Goal: Task Accomplishment & Management: Use online tool/utility

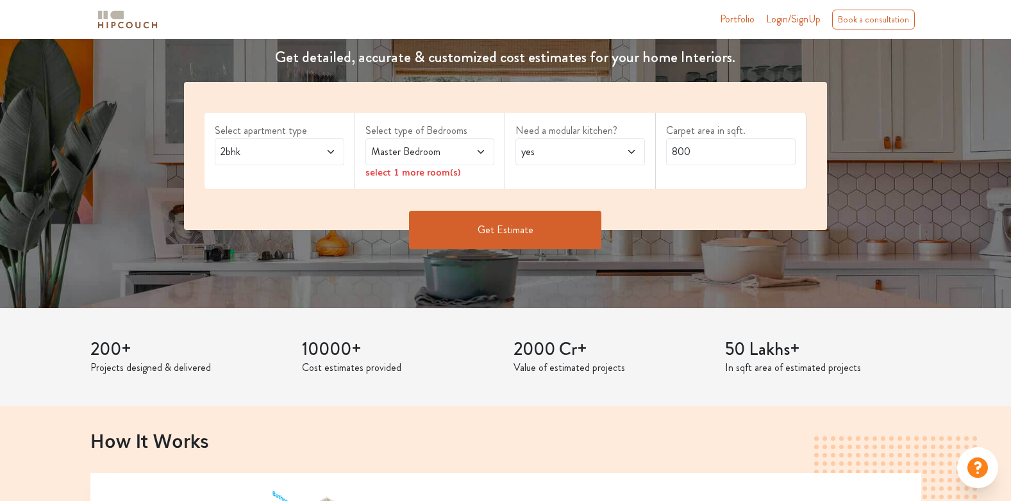
scroll to position [192, 0]
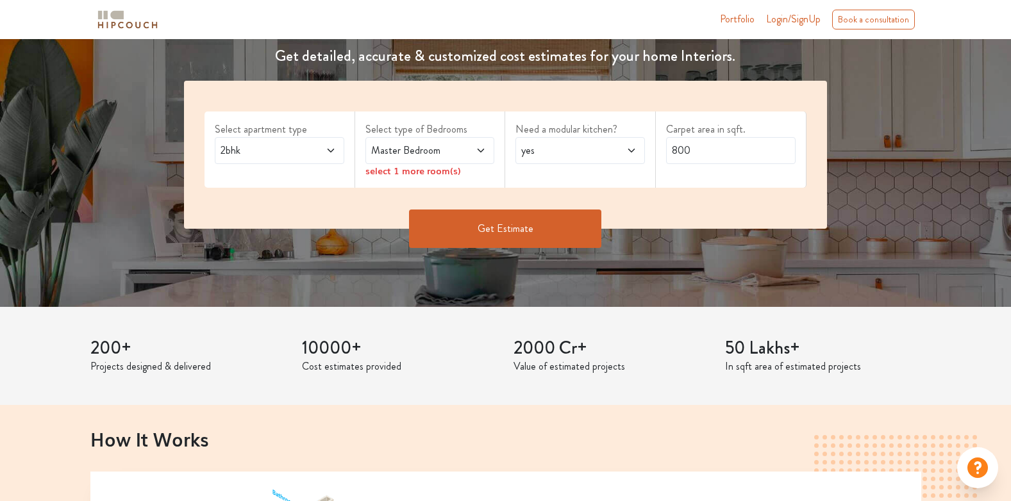
click at [335, 158] on span at bounding box center [320, 150] width 29 height 15
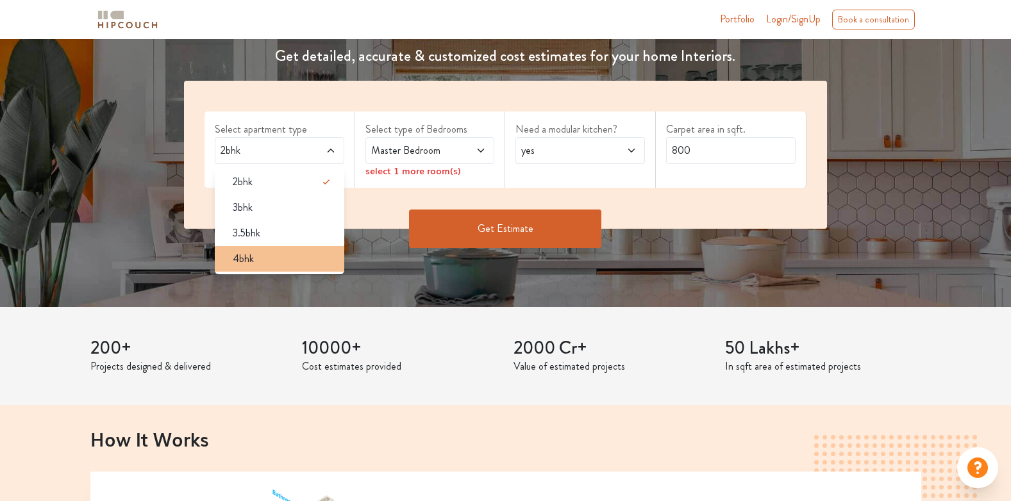
click at [247, 264] on span "4bhk" at bounding box center [243, 258] width 21 height 15
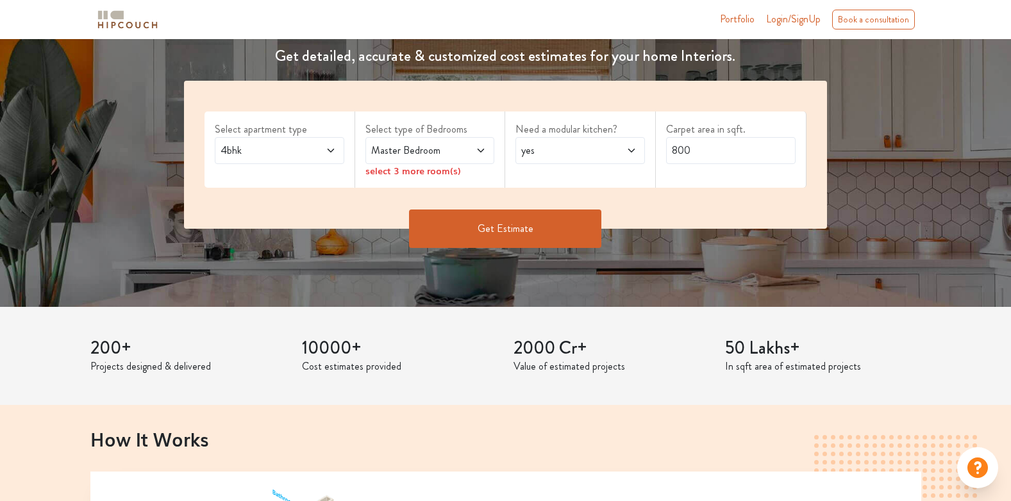
click at [481, 152] on icon at bounding box center [481, 151] width 6 height 4
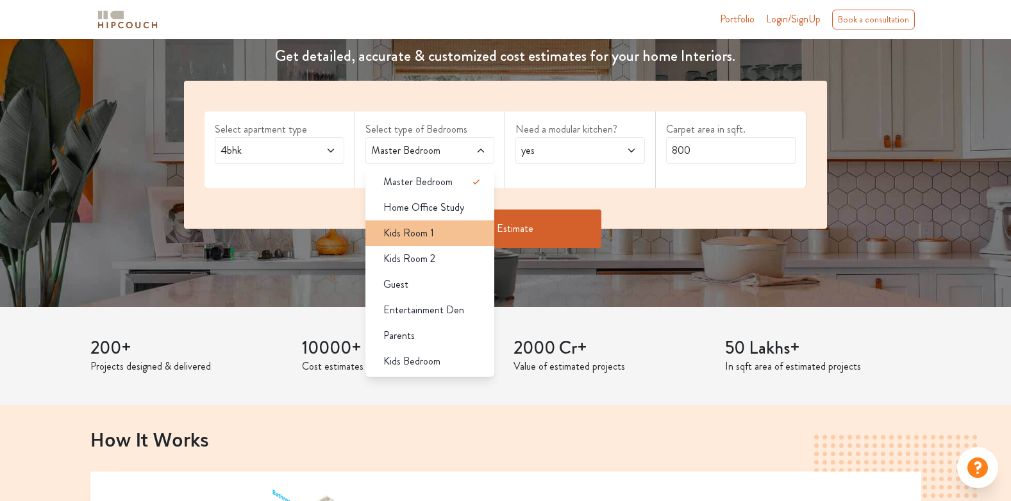
click at [419, 239] on span "Kids Room 1" at bounding box center [408, 233] width 51 height 15
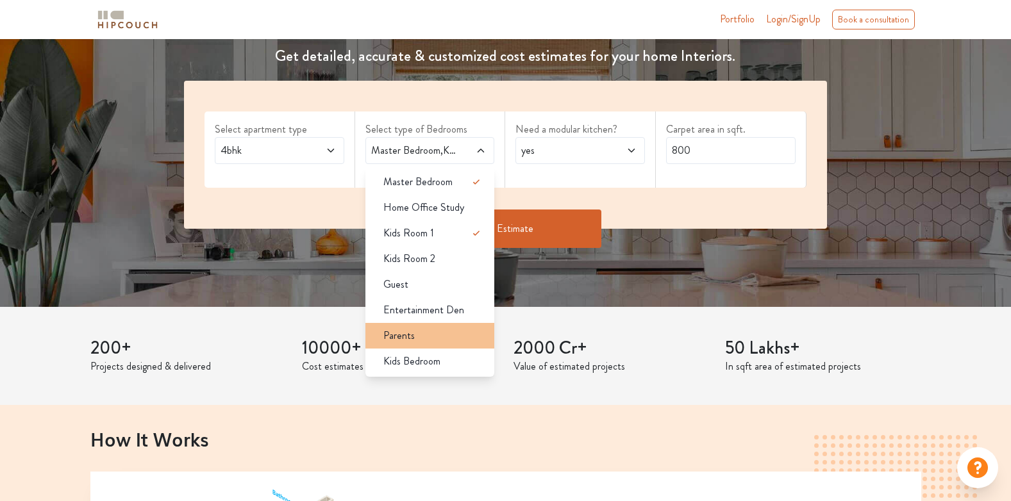
click at [441, 343] on div "Parents" at bounding box center [434, 335] width 122 height 15
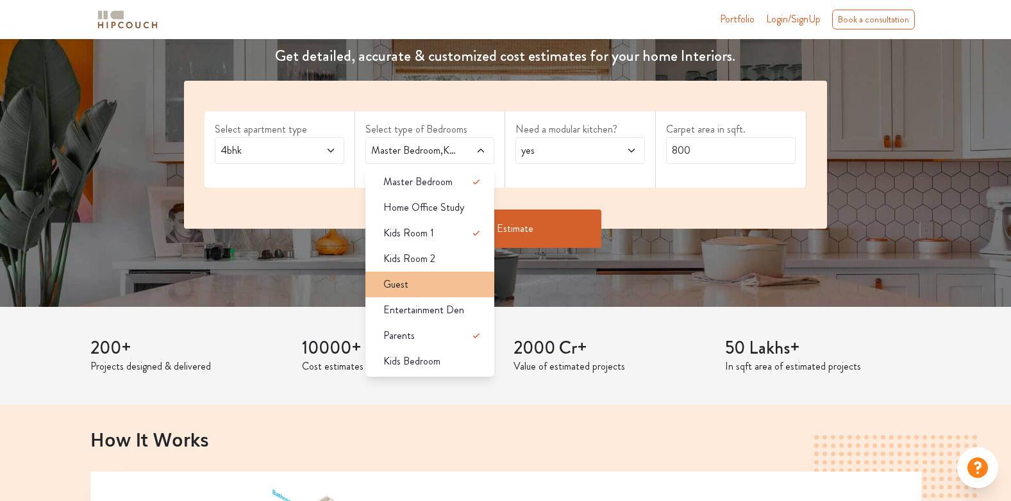
click at [426, 292] on li "Guest" at bounding box center [430, 285] width 130 height 26
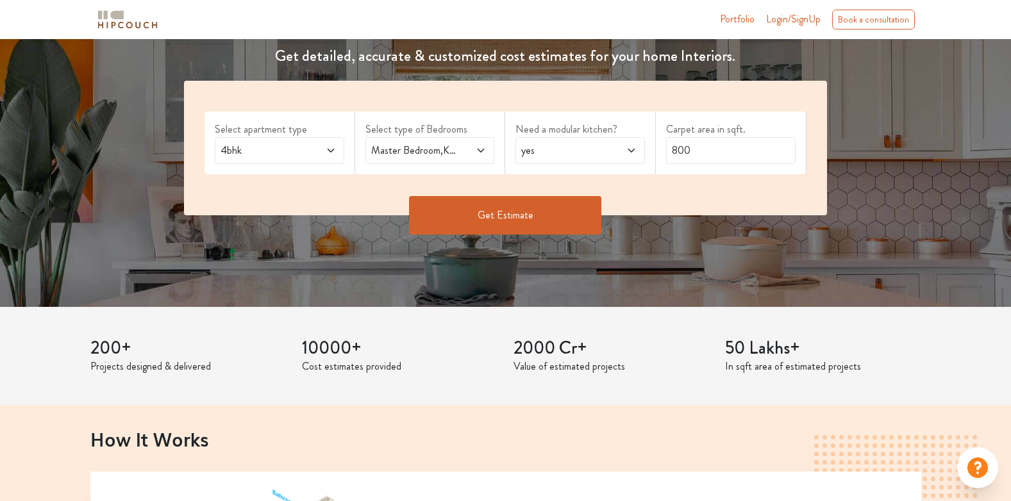
click at [633, 153] on icon at bounding box center [631, 151] width 10 height 10
click at [747, 160] on input "800" at bounding box center [731, 150] width 130 height 27
click at [693, 135] on label "Carpet area in sqft." at bounding box center [731, 129] width 130 height 15
drag, startPoint x: 695, startPoint y: 147, endPoint x: 666, endPoint y: 153, distance: 29.4
click at [666, 153] on input "800" at bounding box center [731, 150] width 130 height 27
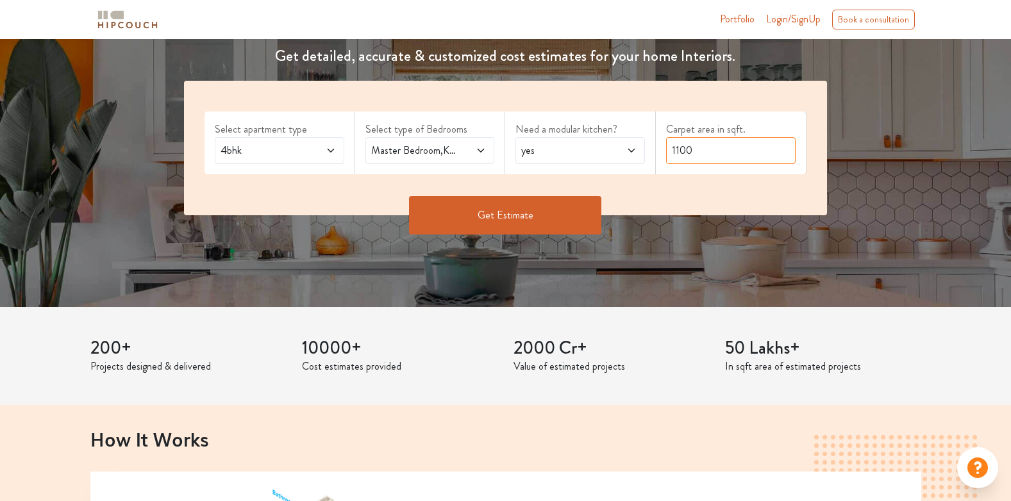
type input "1100"
click at [514, 214] on button "Get Estimate" at bounding box center [505, 215] width 192 height 38
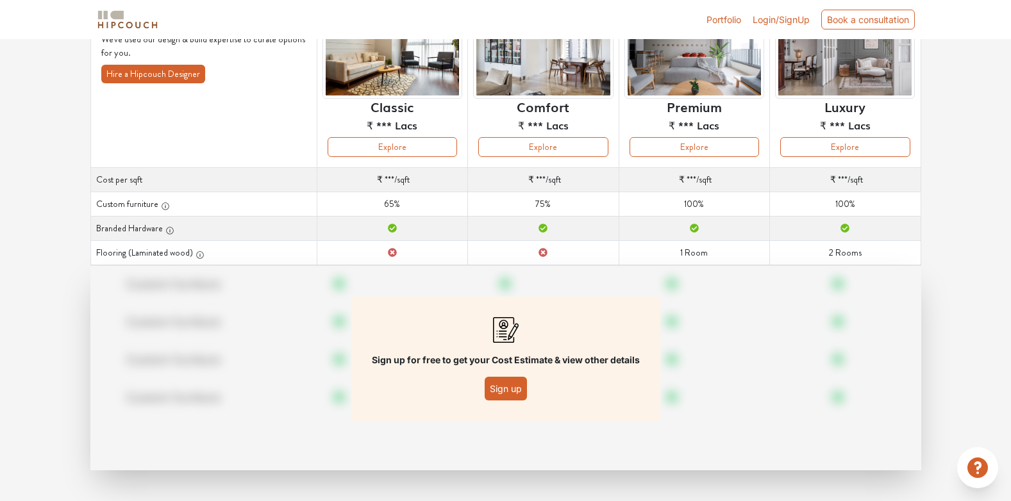
scroll to position [65, 0]
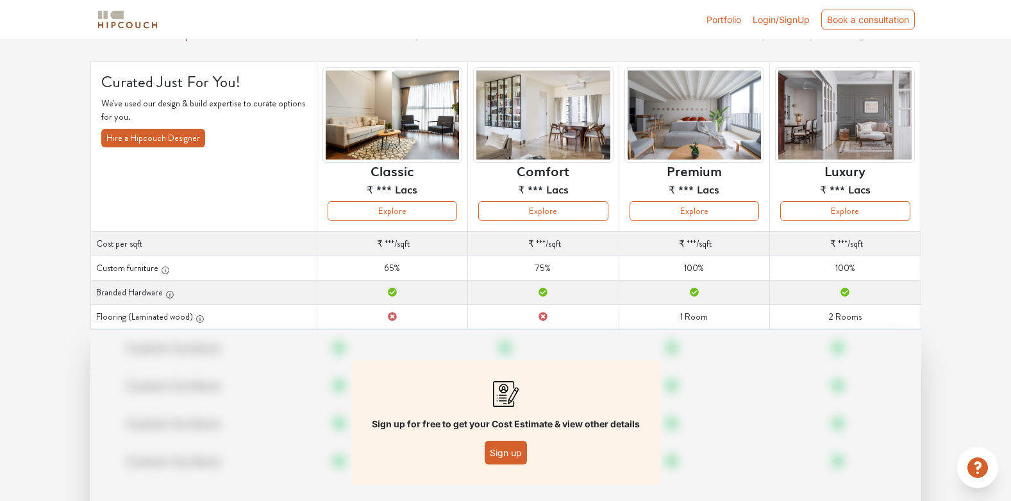
click at [520, 453] on button "Sign up" at bounding box center [506, 453] width 42 height 24
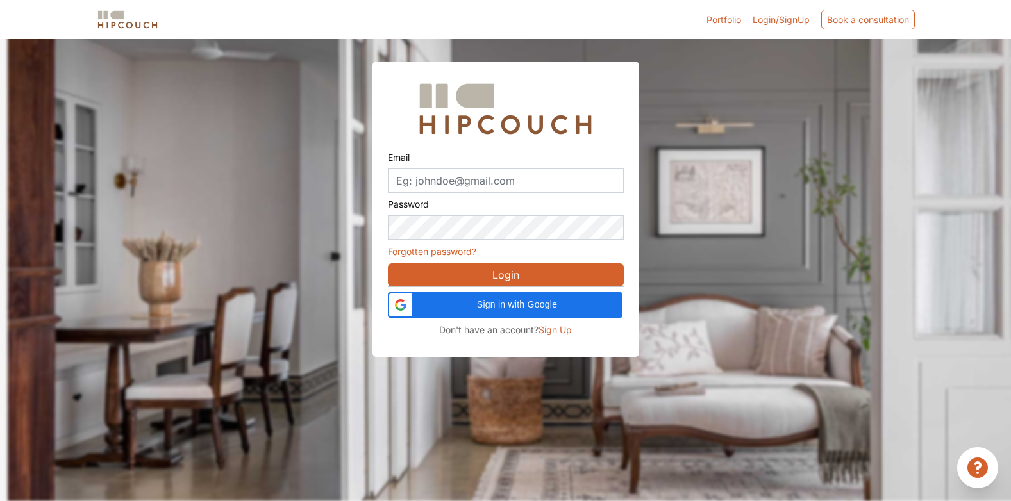
scroll to position [39, 0]
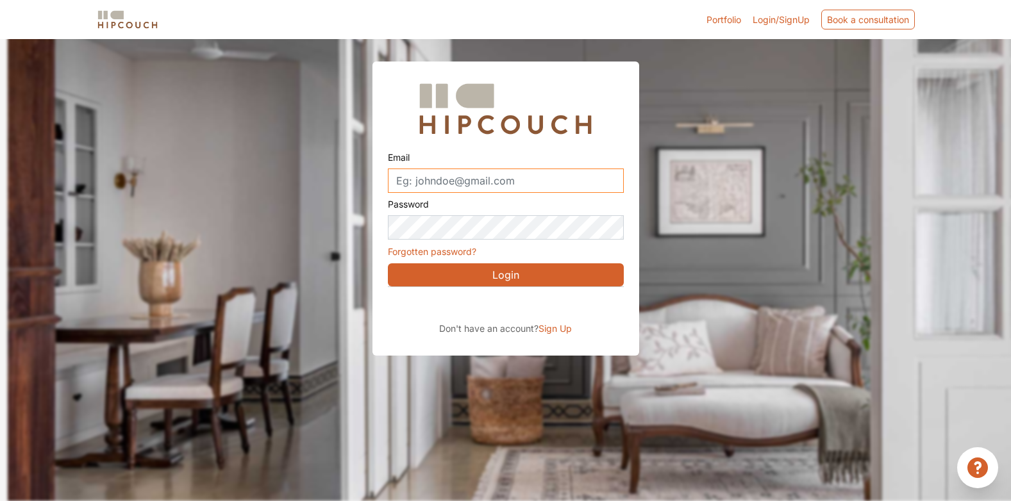
click at [466, 180] on input "Email" at bounding box center [506, 181] width 236 height 24
type input "arspacedesigner@gmail.com"
click at [503, 277] on button "Login" at bounding box center [506, 275] width 236 height 23
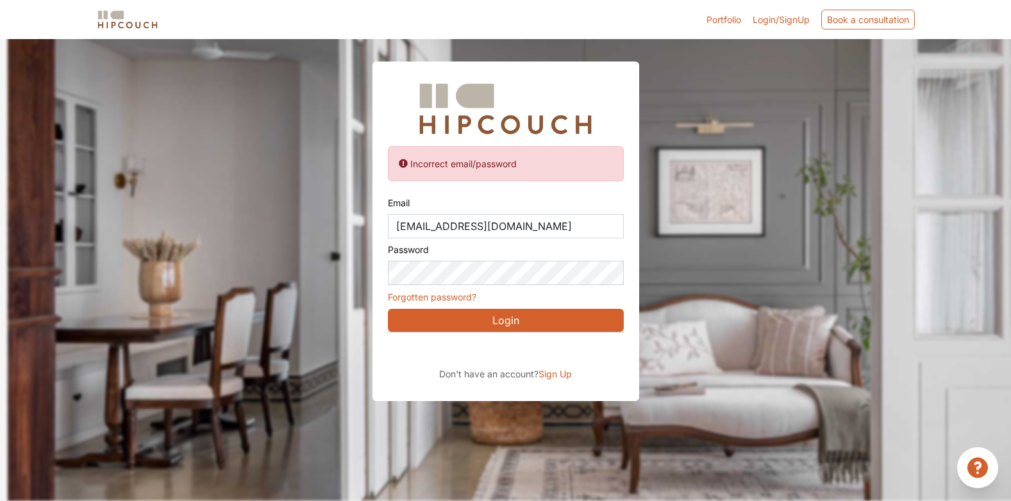
click at [492, 315] on button "Login" at bounding box center [506, 320] width 236 height 23
click at [386, 274] on div "Incorrect email/password Email arspacedesigner@gmail.com Password Forgotten pas…" at bounding box center [505, 232] width 267 height 340
click at [388, 309] on button "Login" at bounding box center [506, 320] width 236 height 23
click at [374, 271] on div "Incorrect email/password Email arspacedesigner@gmail.com Password Forgotten pas…" at bounding box center [505, 232] width 267 height 340
click at [388, 309] on button "Login" at bounding box center [506, 320] width 236 height 23
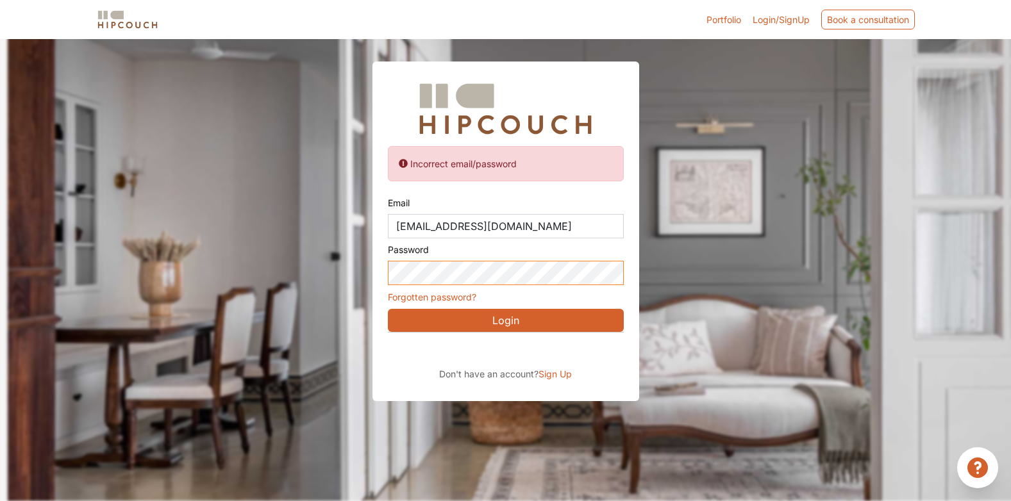
click at [359, 278] on div "Incorrect email/password Email arspacedesigner@gmail.com Password Forgotten pas…" at bounding box center [505, 200] width 1011 height 401
click at [388, 309] on button "Login" at bounding box center [506, 320] width 236 height 23
click at [378, 279] on div "Incorrect email/password Email arspacedesigner@gmail.com Password Forgotten pas…" at bounding box center [505, 232] width 267 height 340
click at [388, 309] on button "Login" at bounding box center [506, 320] width 236 height 23
click at [496, 367] on p "Don't have an account? Sign Up" at bounding box center [506, 373] width 236 height 13
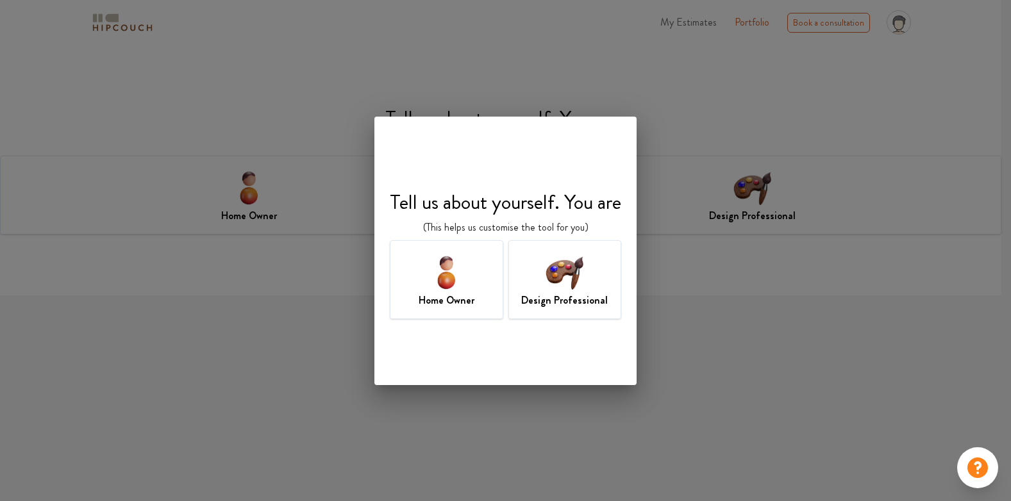
click at [574, 301] on h7 "Design Professional" at bounding box center [564, 300] width 87 height 15
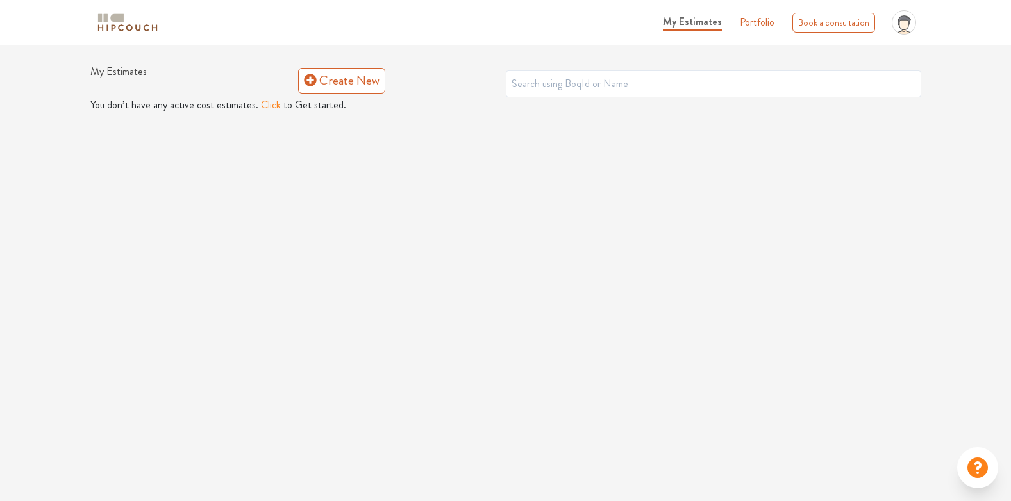
click at [266, 105] on button "Click" at bounding box center [271, 104] width 20 height 15
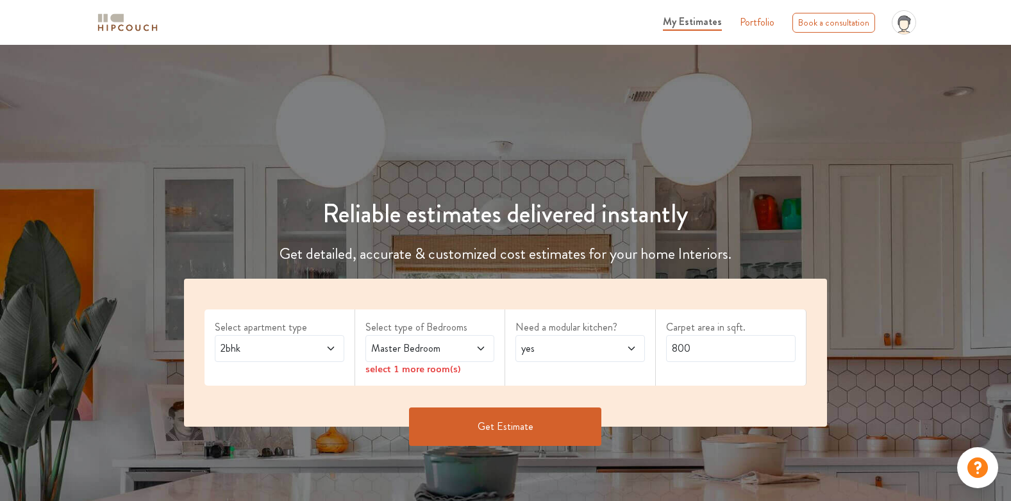
click at [329, 347] on icon at bounding box center [331, 349] width 10 height 10
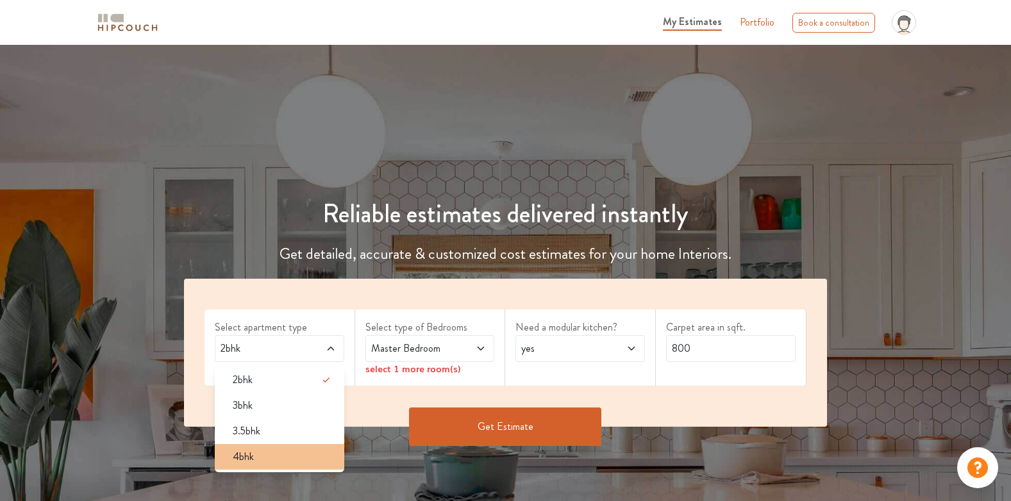
click at [261, 453] on div "4bhk" at bounding box center [283, 456] width 122 height 15
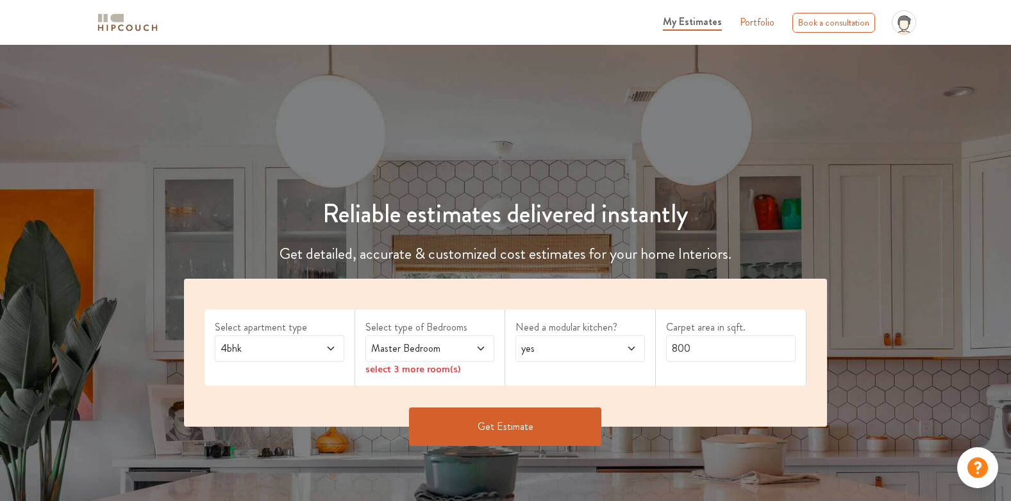
click at [480, 348] on icon at bounding box center [481, 349] width 6 height 4
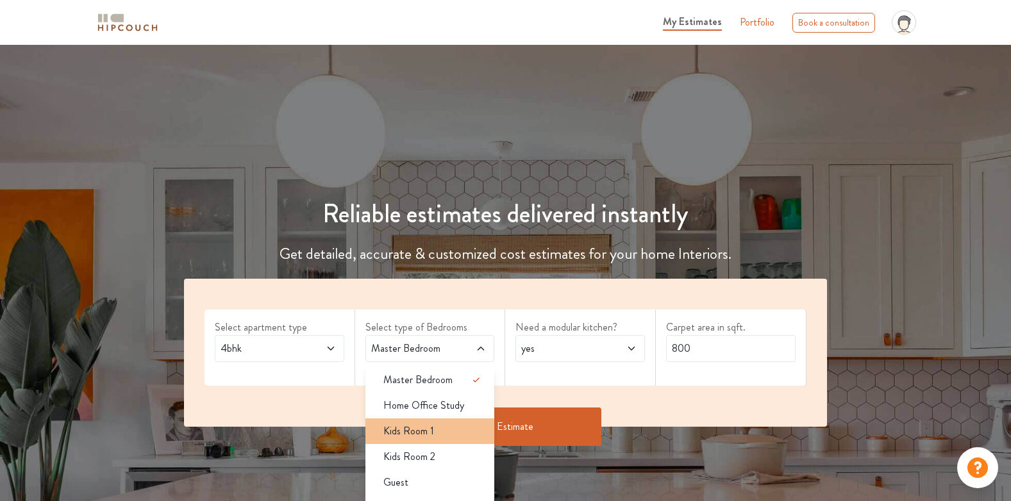
click at [457, 435] on div "Kids Room 1" at bounding box center [434, 431] width 122 height 15
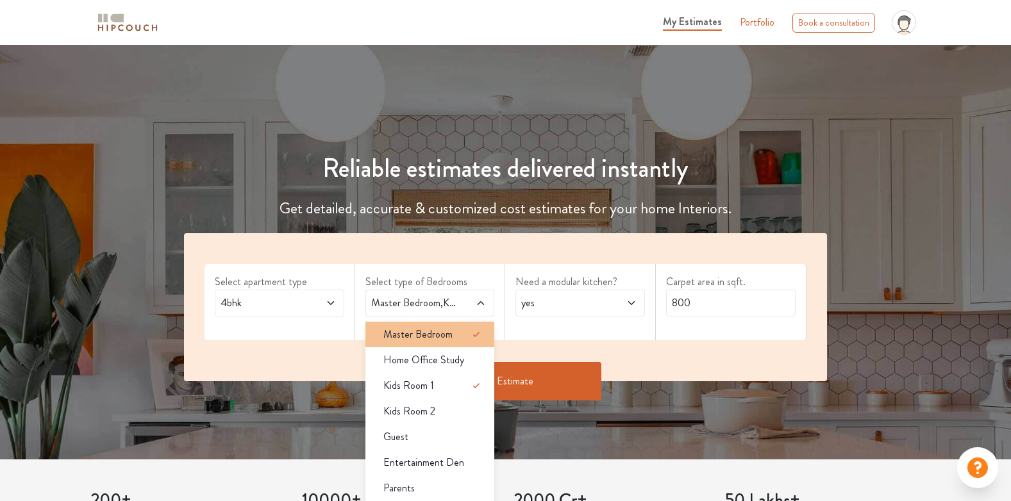
scroll to position [128, 0]
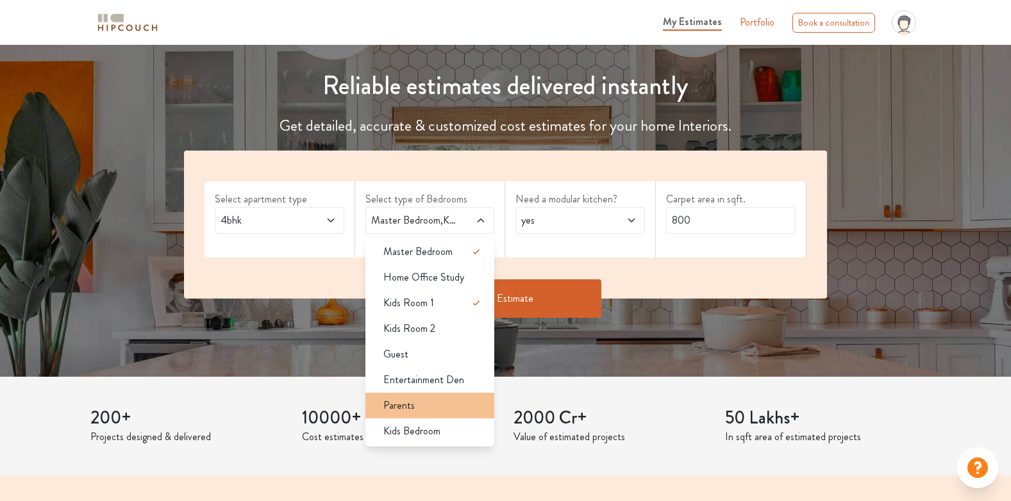
click at [418, 403] on div "Parents" at bounding box center [434, 405] width 122 height 15
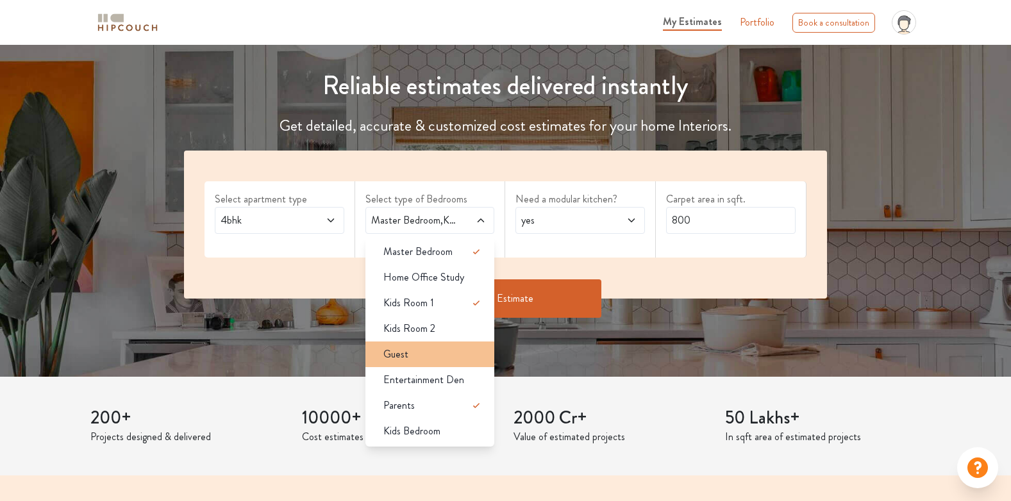
click at [399, 355] on span "Guest" at bounding box center [395, 354] width 25 height 15
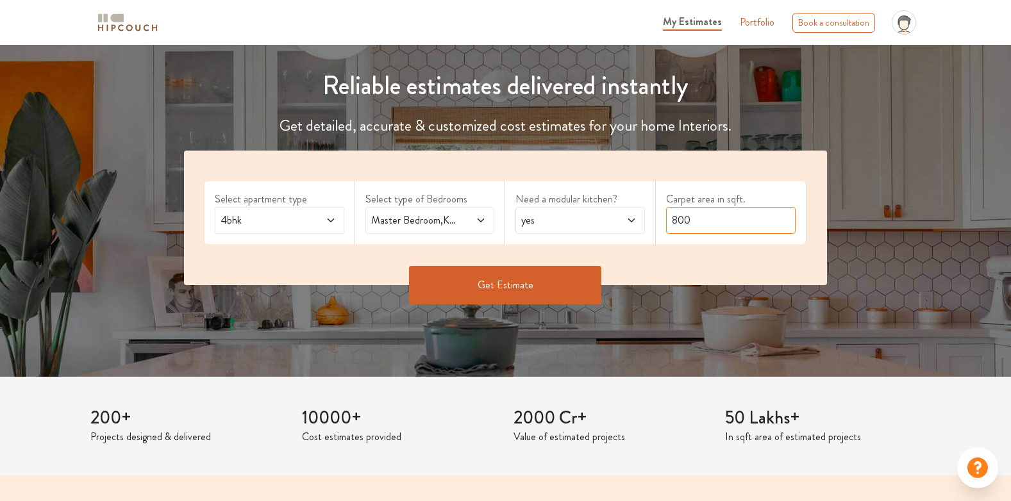
click at [687, 224] on input "800" at bounding box center [731, 220] width 130 height 27
drag, startPoint x: 699, startPoint y: 219, endPoint x: 655, endPoint y: 188, distance: 53.4
click at [655, 188] on div "Select apartment type 4bhk Select type of Bedrooms Master Bedroom,Kids Room 1,G…" at bounding box center [505, 218] width 643 height 135
type input "1100"
click at [524, 281] on button "Get Estimate" at bounding box center [505, 285] width 192 height 38
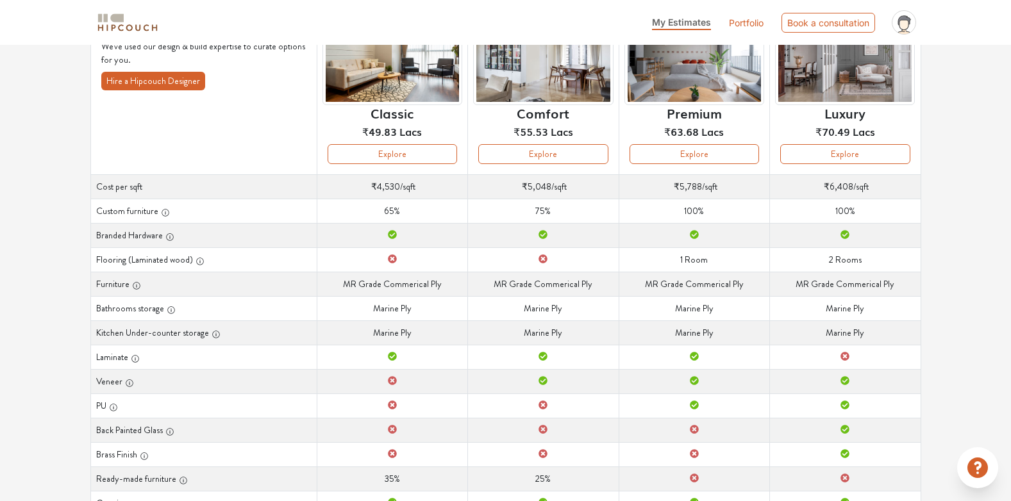
scroll to position [247, 0]
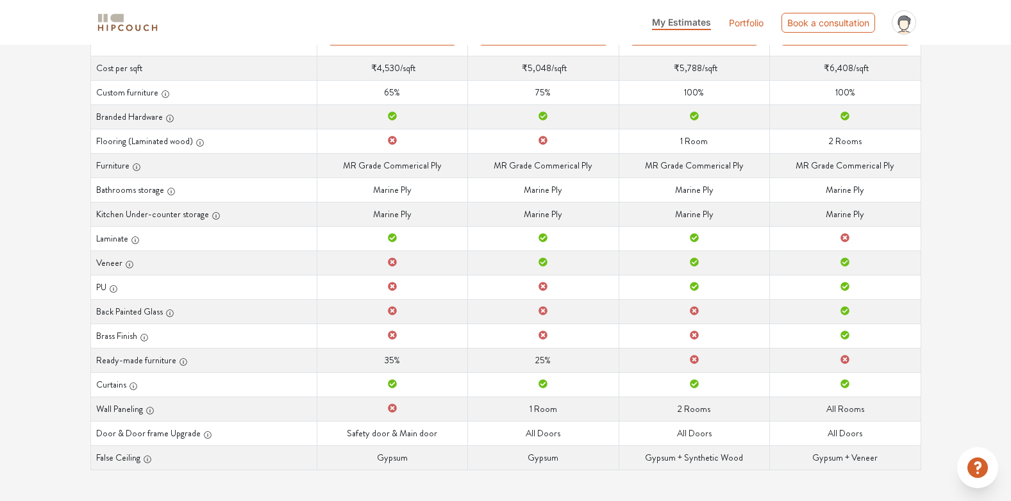
click at [392, 288] on icon at bounding box center [392, 286] width 9 height 9
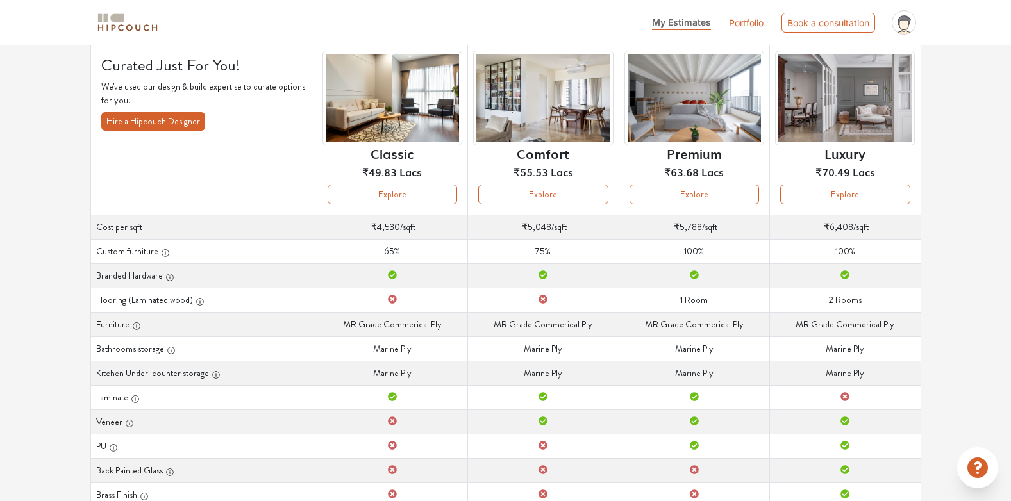
scroll to position [0, 0]
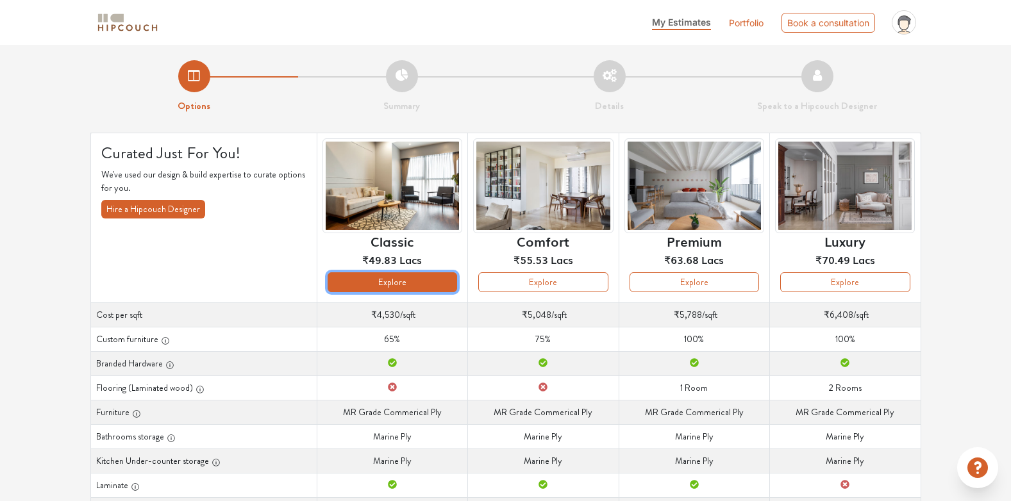
click at [389, 289] on button "Explore" at bounding box center [393, 282] width 130 height 20
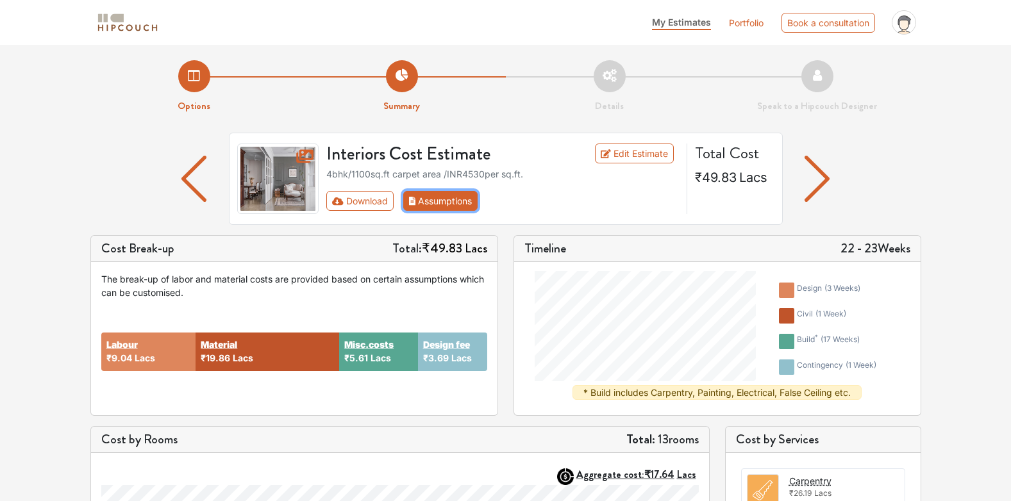
click at [460, 197] on button "Assumptions" at bounding box center [440, 201] width 75 height 20
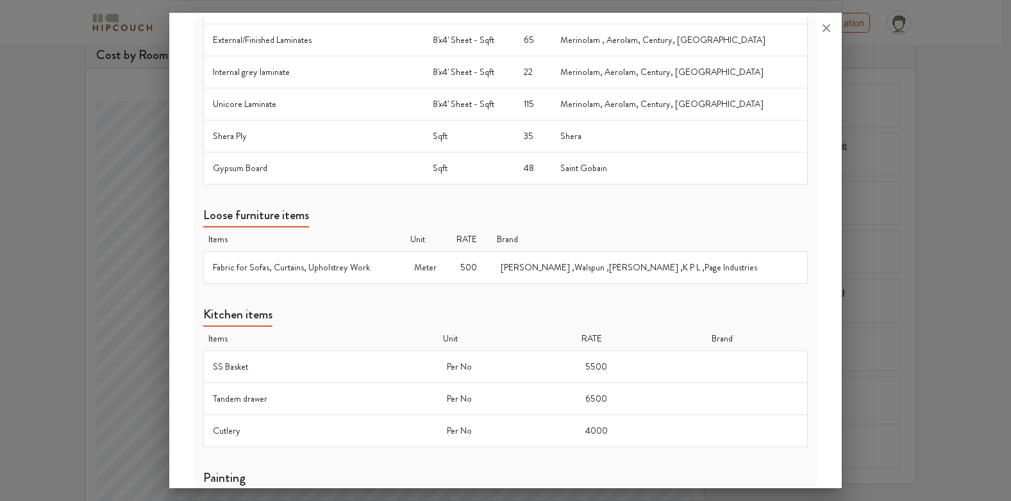
scroll to position [336, 0]
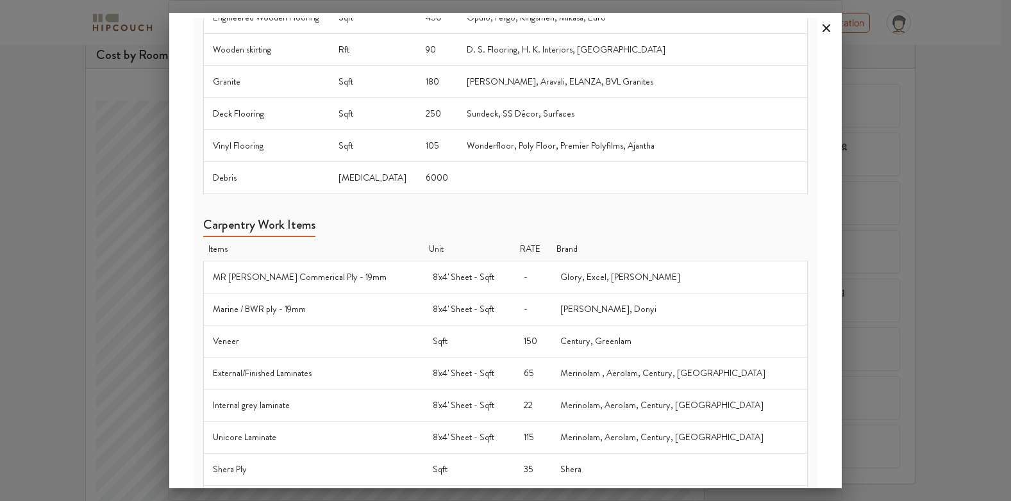
click at [827, 29] on icon at bounding box center [827, 28] width 8 height 8
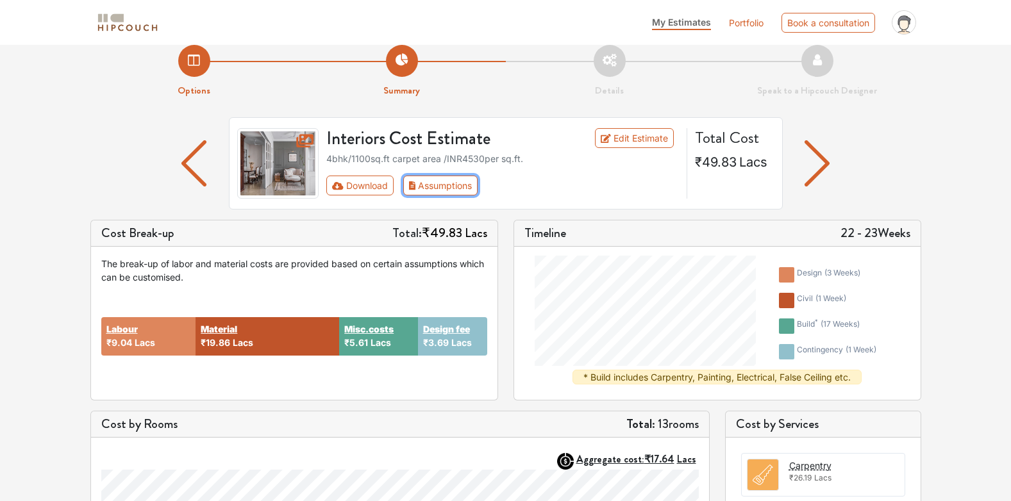
scroll to position [0, 0]
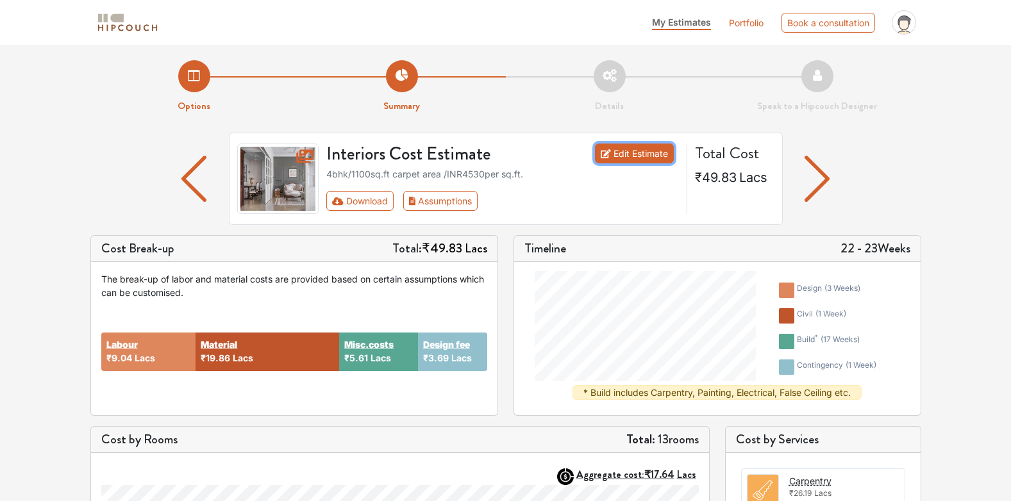
click at [628, 158] on link "Edit Estimate" at bounding box center [634, 154] width 79 height 20
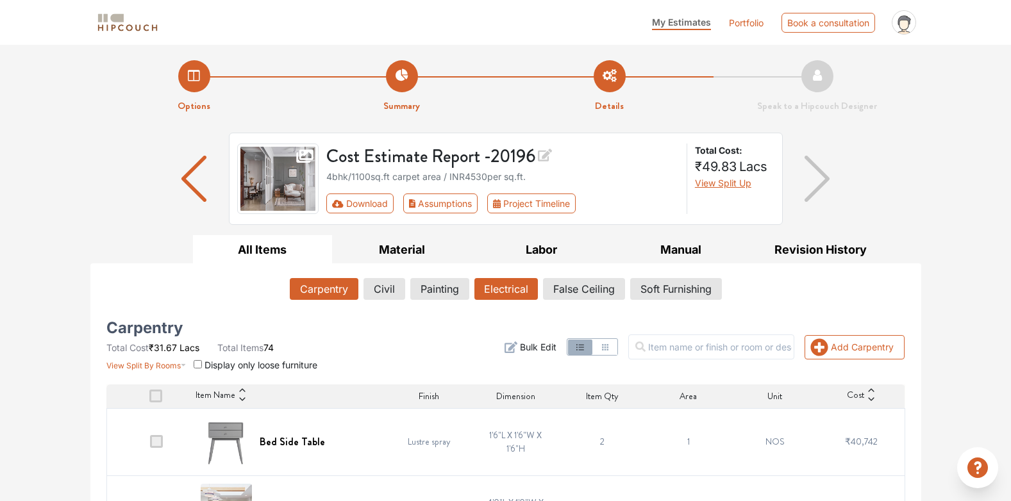
click at [500, 287] on button "Electrical" at bounding box center [505, 289] width 63 height 22
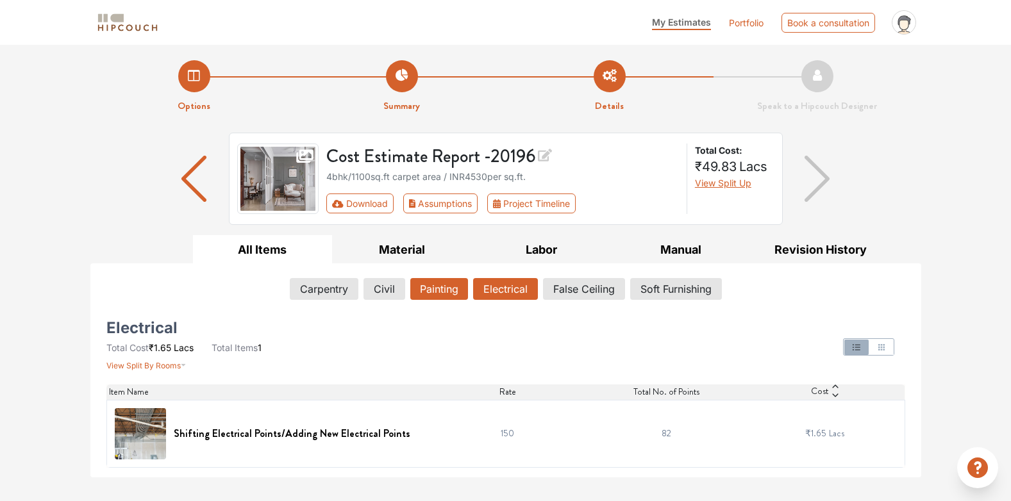
click at [448, 288] on button "Painting" at bounding box center [439, 289] width 58 height 22
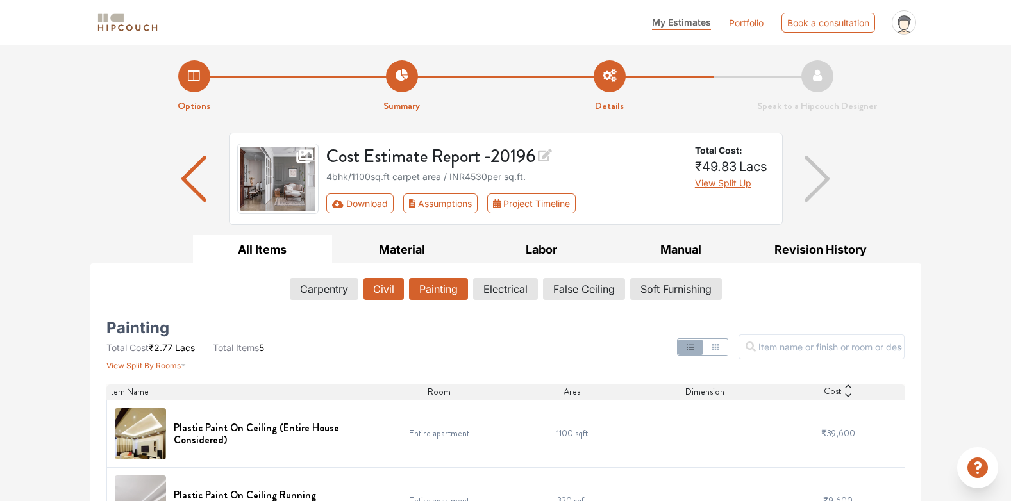
click at [379, 292] on button "Civil" at bounding box center [384, 289] width 40 height 22
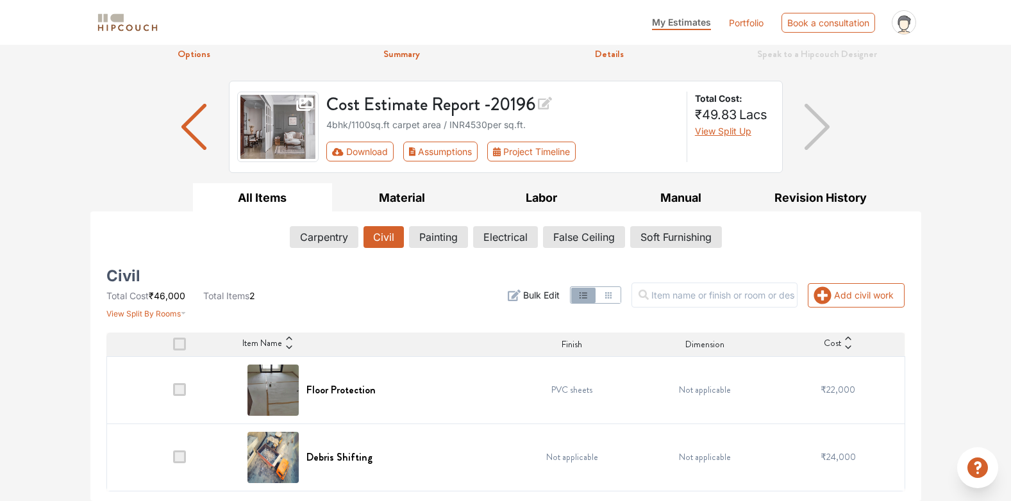
scroll to position [52, 0]
click at [563, 235] on button "False Ceiling" at bounding box center [584, 237] width 81 height 22
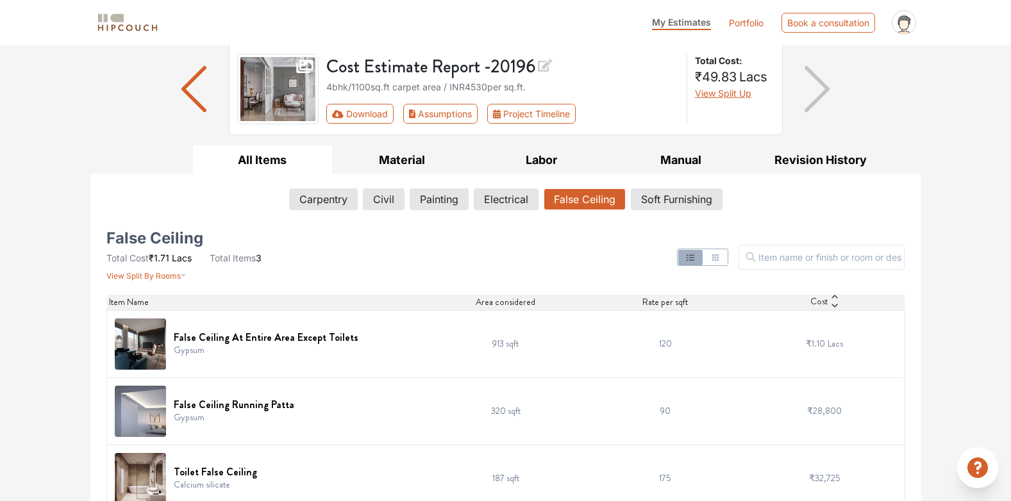
scroll to position [111, 0]
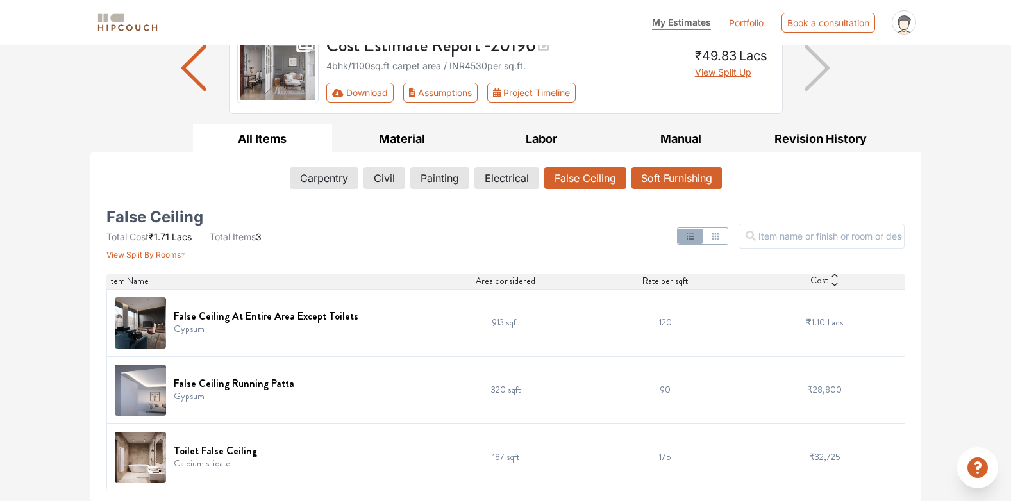
click at [646, 176] on button "Soft Furnishing" at bounding box center [677, 178] width 90 height 22
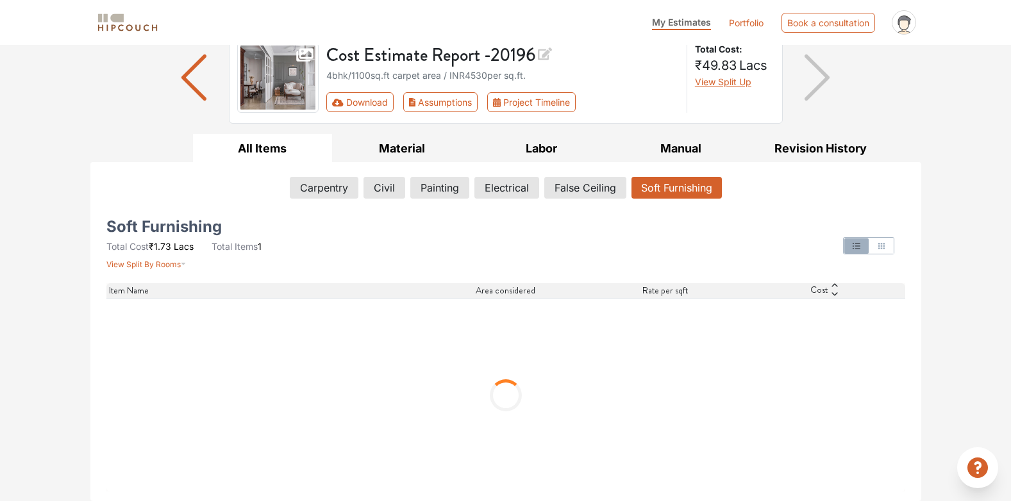
scroll to position [0, 0]
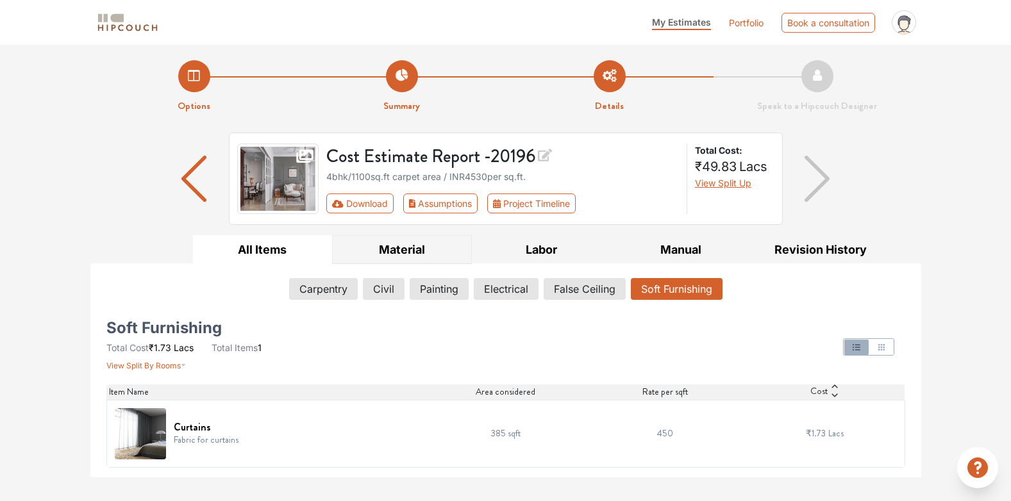
click at [420, 253] on button "Material" at bounding box center [402, 249] width 140 height 29
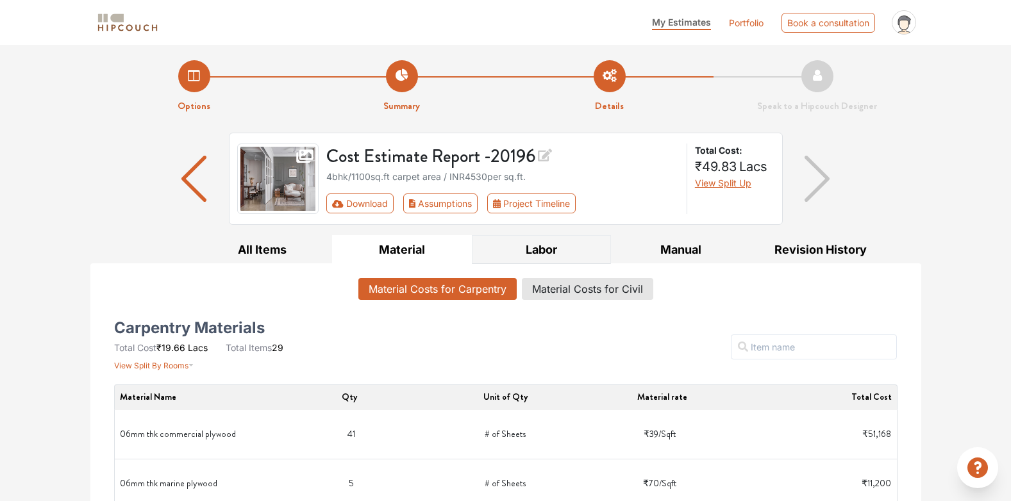
click at [553, 260] on button "Labor" at bounding box center [542, 249] width 140 height 29
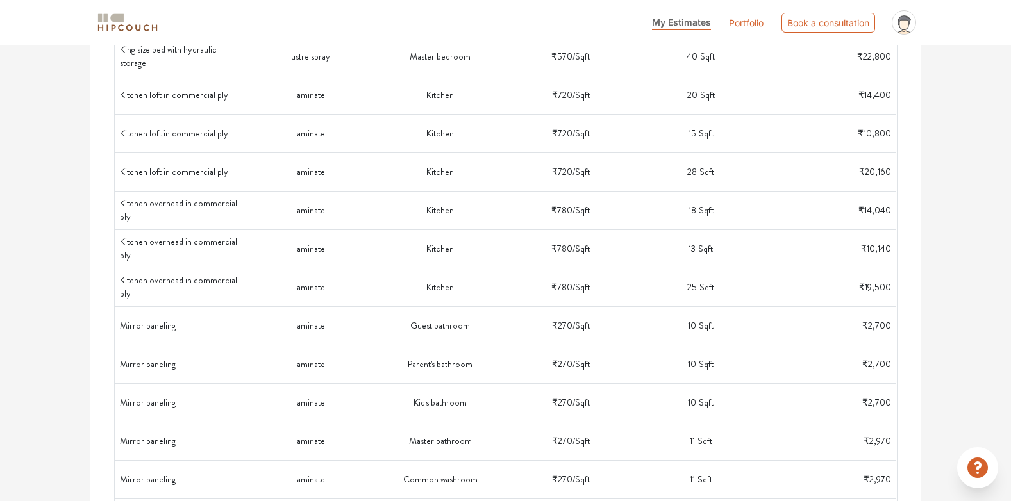
scroll to position [1346, 0]
